Goal: Task Accomplishment & Management: Complete application form

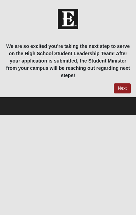
click at [123, 87] on link "Next" at bounding box center [122, 88] width 17 height 10
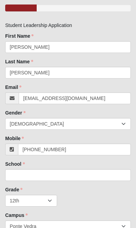
scroll to position [75, 0]
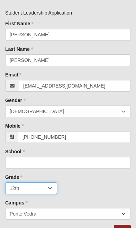
click at [40, 188] on select "K 1st 2nd 3rd 4th 5th 6th 7th 8th 9th 10th 11th 12th" at bounding box center [31, 189] width 52 height 12
select select "1"
click at [122, 214] on link "Next" at bounding box center [122, 230] width 17 height 10
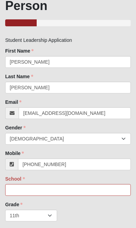
scroll to position [0, 0]
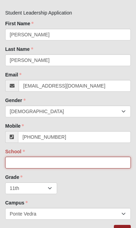
click at [105, 164] on input "School" at bounding box center [68, 163] width 126 height 12
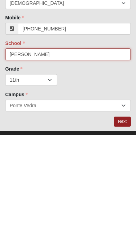
type input "[PERSON_NAME]"
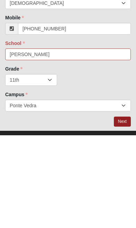
click at [122, 210] on link "Next" at bounding box center [122, 215] width 17 height 10
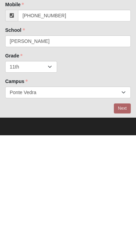
scroll to position [75, 0]
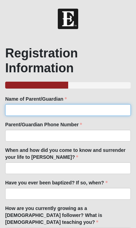
click at [117, 115] on input "Name of Parent/Guardian" at bounding box center [68, 110] width 126 height 12
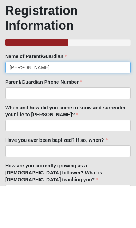
type input "[PERSON_NAME]"
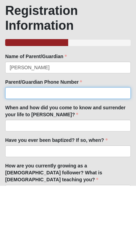
click at [109, 130] on input "Parent/Guardian Phone Number" at bounding box center [68, 136] width 126 height 12
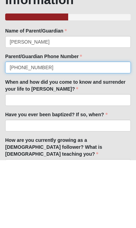
type input "[PHONE_NUMBER]"
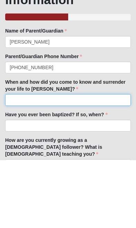
click at [114, 163] on input "When and how did you come to know and surrender your life to [PERSON_NAME]?" at bounding box center [68, 169] width 126 height 12
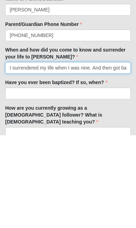
type input "I surrendered my life when I was nine. And then got baptized at saturated 2023."
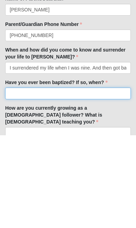
click at [115, 181] on input "Have you ever been baptized? If so, when?" at bounding box center [68, 187] width 126 height 12
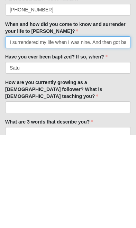
click at [122, 129] on input "I surrendered my life when I was nine. And then got baptized at saturated 2023." at bounding box center [68, 135] width 126 height 12
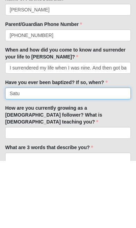
click at [78, 155] on input "Satu" at bounding box center [68, 161] width 126 height 12
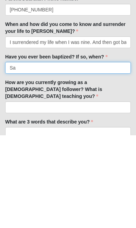
type input "S"
type input "Yes, saturated 2023"
click input "submit" at bounding box center [0, 0] width 0 height 0
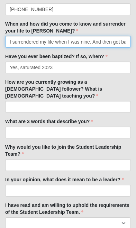
click at [95, 41] on input "I surrendered my life when I was nine. And then got baptized at saturated 2023." at bounding box center [68, 42] width 126 height 12
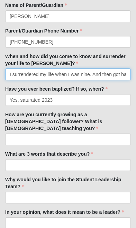
scroll to position [94, 0]
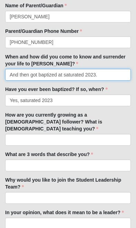
click at [109, 75] on input "And then got baptized at saturated 2023." at bounding box center [68, 75] width 126 height 12
type input "And then"
click at [88, 74] on input "I gave my life to [DEMOGRAPHIC_DATA] at 9 but didn’t grass his love for me" at bounding box center [68, 75] width 126 height 12
click at [127, 74] on input "I gave my life to [DEMOGRAPHIC_DATA] at 9 but didn’t grasp his love for me" at bounding box center [68, 75] width 126 height 12
click at [127, 77] on input "I gave my life to [DEMOGRAPHIC_DATA] at 9 but didn’t grasp his love fme" at bounding box center [68, 75] width 126 height 12
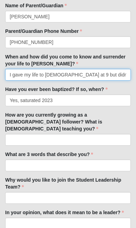
type input "I gave my life to [DEMOGRAPHIC_DATA] at 9 but didn’t grasp his love for me unti…"
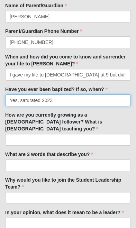
click at [111, 102] on input "Yes, saturated 2023" at bounding box center [68, 101] width 126 height 12
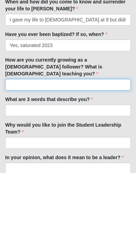
click at [112, 134] on input "How are you currently growing as a [DEMOGRAPHIC_DATA] follower? What is [DEMOGR…" at bounding box center [68, 140] width 126 height 12
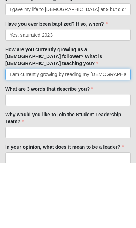
type input "I am currently growing by reading my [DEMOGRAPHIC_DATA] daily and spending time…"
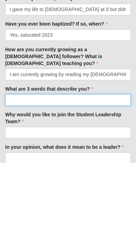
click at [113, 160] on input "What are 3 words that describe you?" at bounding box center [68, 166] width 126 height 12
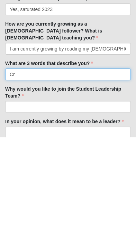
type input "C"
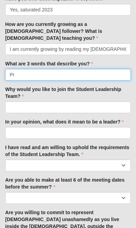
type input "P"
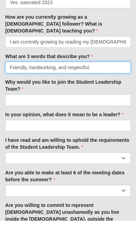
type input "Friendly, hardworking, and respectful."
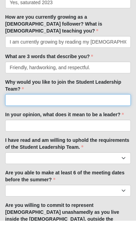
click at [114, 102] on input "Why would you like to join the Student Leadership Team?" at bounding box center [68, 108] width 126 height 12
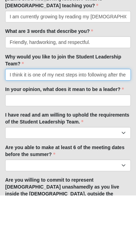
type input "I think it is one of my next steps into following after the lord and would be a…"
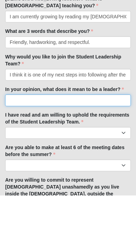
click at [99, 127] on input "In your opinion, what does it mean to be a leader?" at bounding box center [68, 133] width 126 height 12
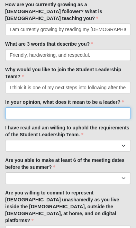
scroll to position [204, 0]
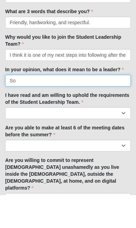
type input "S"
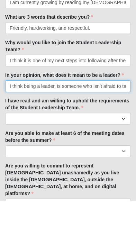
click at [105, 108] on input "I think being a leader, is someone who isn’t afraid to take action and stand up…" at bounding box center [68, 114] width 126 height 12
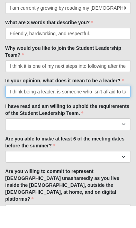
click at [131, 108] on input "I think being a leader, is someone who isn’t afraid to take action and stand up…" at bounding box center [68, 114] width 126 height 12
click at [110, 108] on input "I think being a leader, is someone who isn’t afraid to take action and stand up…" at bounding box center [68, 114] width 126 height 12
click at [107, 108] on input "I think being a leader, is someone who isn’t afraid to take action and stand up…" at bounding box center [68, 114] width 126 height 12
click at [100, 108] on input "I think being a leader, is someone who isn’t afraid to take action and stand up…" at bounding box center [68, 114] width 126 height 12
click at [112, 108] on input "I think being a leader, is someone who isn’t afraid to take action and stand up…" at bounding box center [68, 114] width 126 height 12
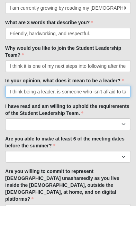
type input "I think being a leader, is someone who isn’t afraid to take action and stand up…"
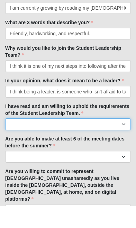
click at [102, 140] on select "Yes No I need to talk to someone about this" at bounding box center [68, 146] width 126 height 12
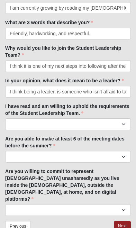
scroll to position [226, 0]
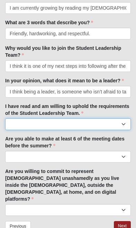
click at [120, 123] on select "Yes No I need to talk to someone about this" at bounding box center [68, 125] width 126 height 12
select select "Yes"
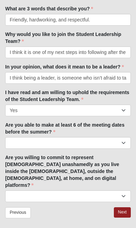
scroll to position [241, 0]
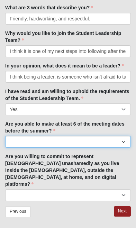
click at [117, 137] on select "Yes No I need to talk to someone about this" at bounding box center [68, 142] width 126 height 12
select select "Yes"
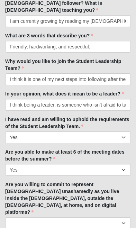
scroll to position [212, 0]
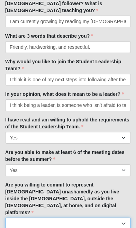
click at [92, 214] on select "Yes No I need to talk to someone about this" at bounding box center [68, 224] width 126 height 12
click at [97, 214] on select "Yes No I need to talk to someone about this" at bounding box center [68, 224] width 126 height 12
select select "Yes"
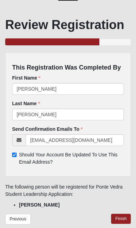
click at [121, 214] on link "Finish" at bounding box center [121, 219] width 20 height 10
